Goal: Task Accomplishment & Management: Manage account settings

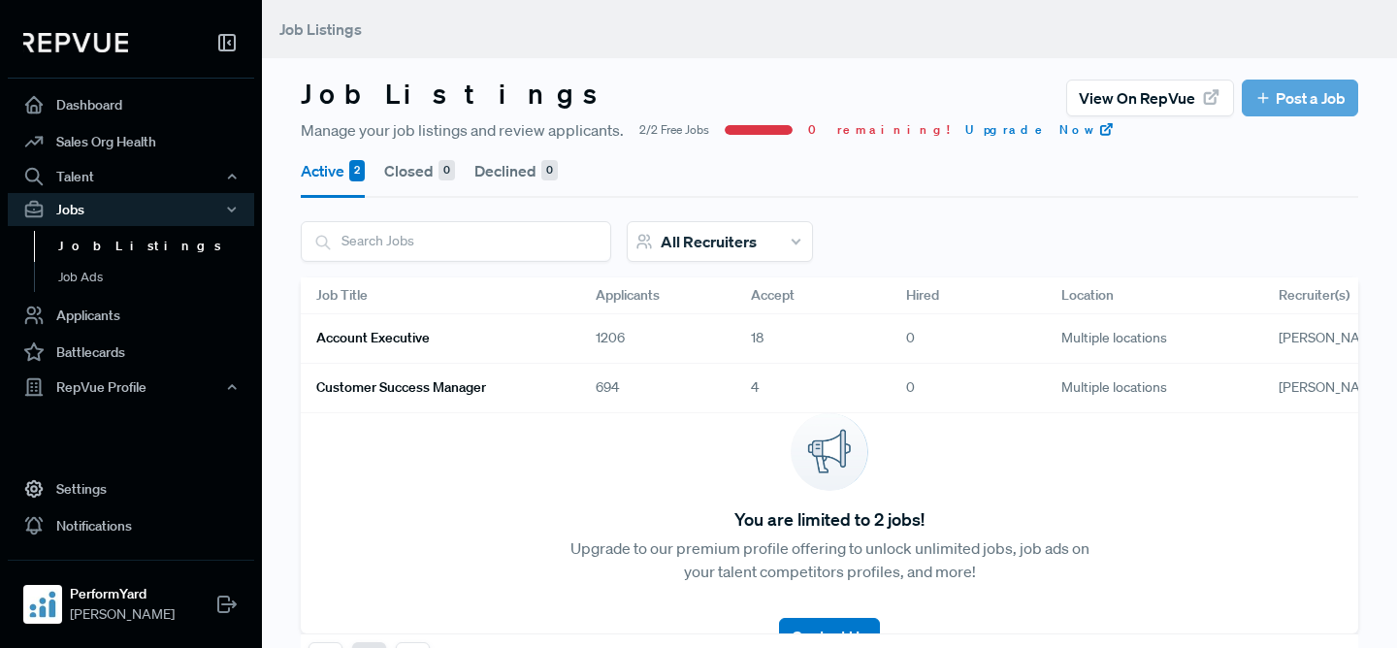
click at [471, 352] on link "Account Executive" at bounding box center [432, 338] width 233 height 33
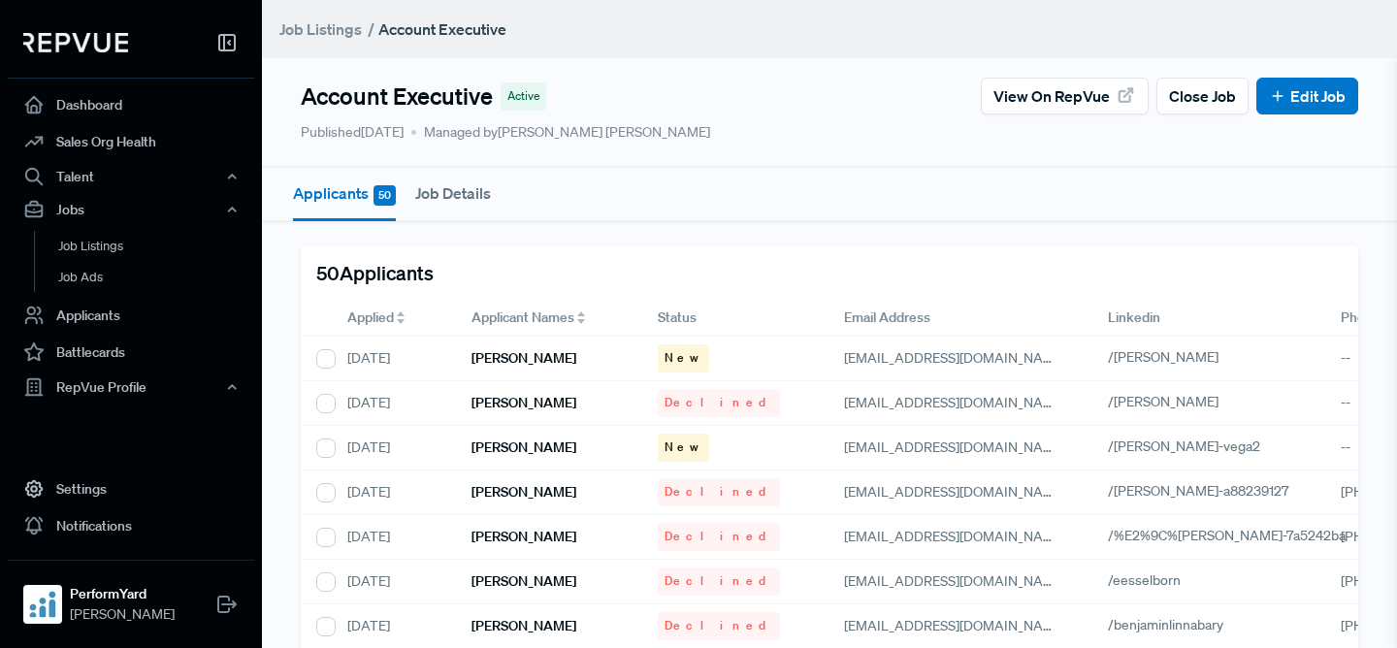
click at [357, 320] on span "Applied" at bounding box center [370, 317] width 47 height 20
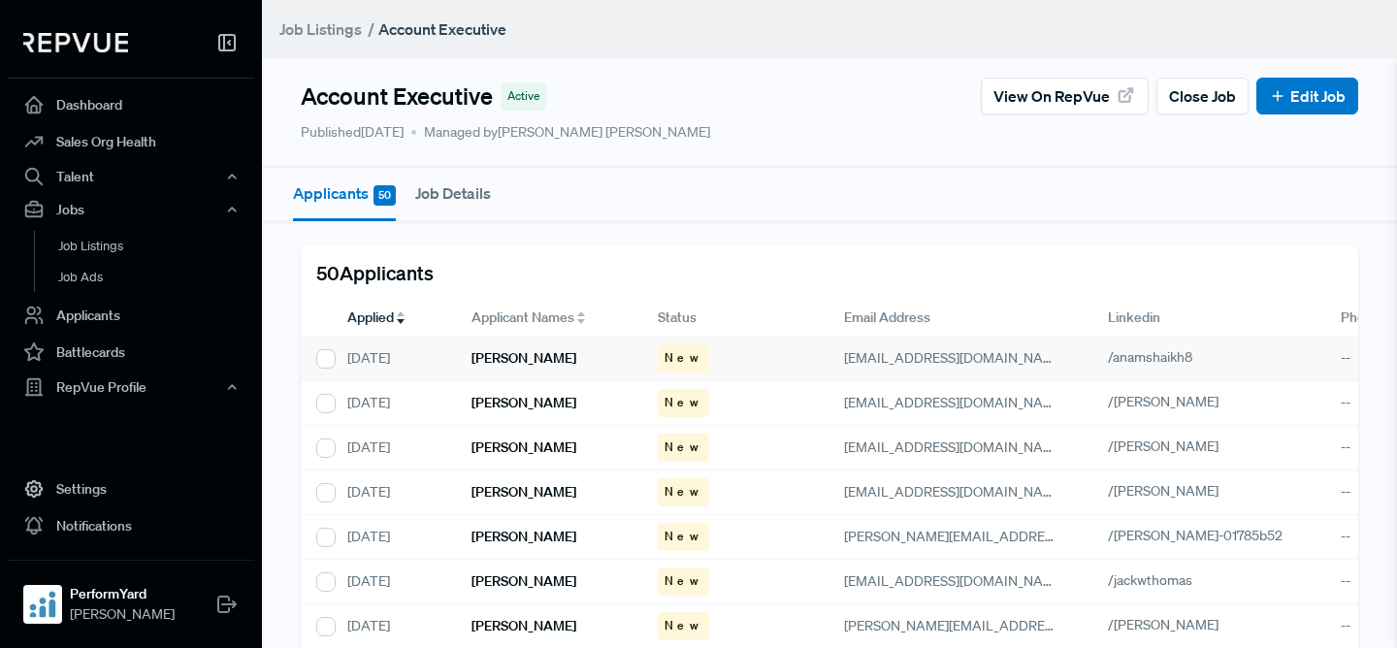
click at [532, 369] on div "[PERSON_NAME]" at bounding box center [549, 359] width 186 height 45
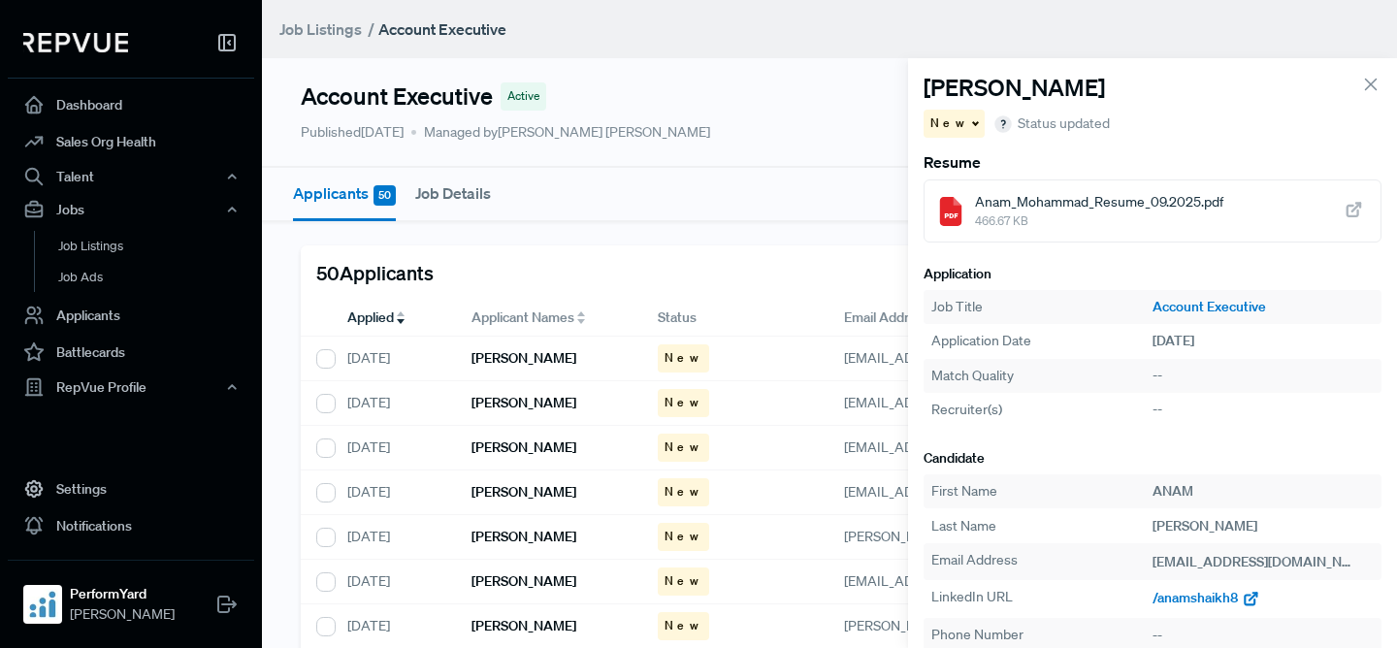
click at [1210, 600] on span "/anamshaikh8" at bounding box center [1194, 597] width 85 height 17
click at [558, 401] on div "[PERSON_NAME]" at bounding box center [549, 403] width 186 height 45
click at [1177, 600] on span "/[PERSON_NAME]" at bounding box center [1207, 597] width 111 height 17
click at [525, 444] on h6 "[PERSON_NAME]" at bounding box center [523, 447] width 105 height 16
click at [1172, 605] on span "/[PERSON_NAME]" at bounding box center [1207, 597] width 111 height 17
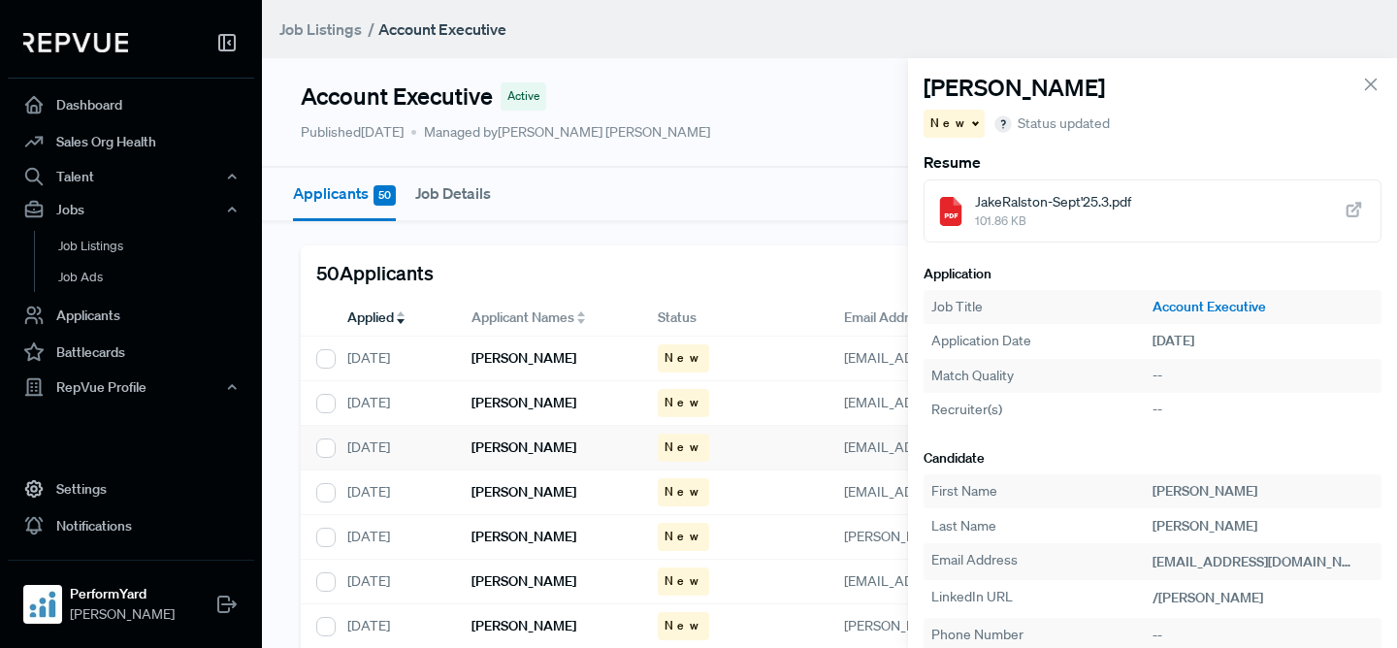
click at [333, 37] on link "Job Listings" at bounding box center [320, 28] width 82 height 23
